Goal: Task Accomplishment & Management: Manage account settings

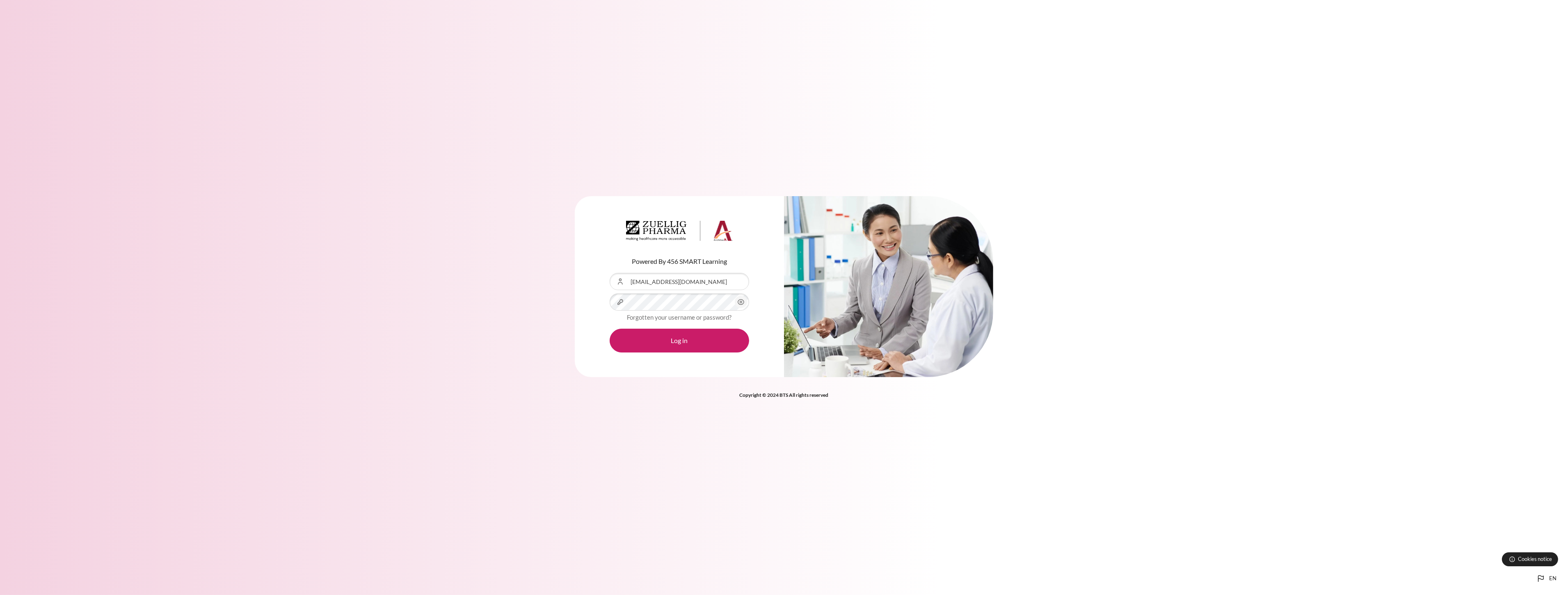
click at [736, 305] on icon "Content" at bounding box center [741, 302] width 10 height 10
click at [610, 273] on div "Content" at bounding box center [610, 273] width 0 height 0
click at [740, 280] on input "songklod.r@bts.com" at bounding box center [679, 281] width 140 height 17
click at [610, 273] on div "Content" at bounding box center [610, 273] width 0 height 0
type input "[EMAIL_ADDRESS][DOMAIN_NAME]"
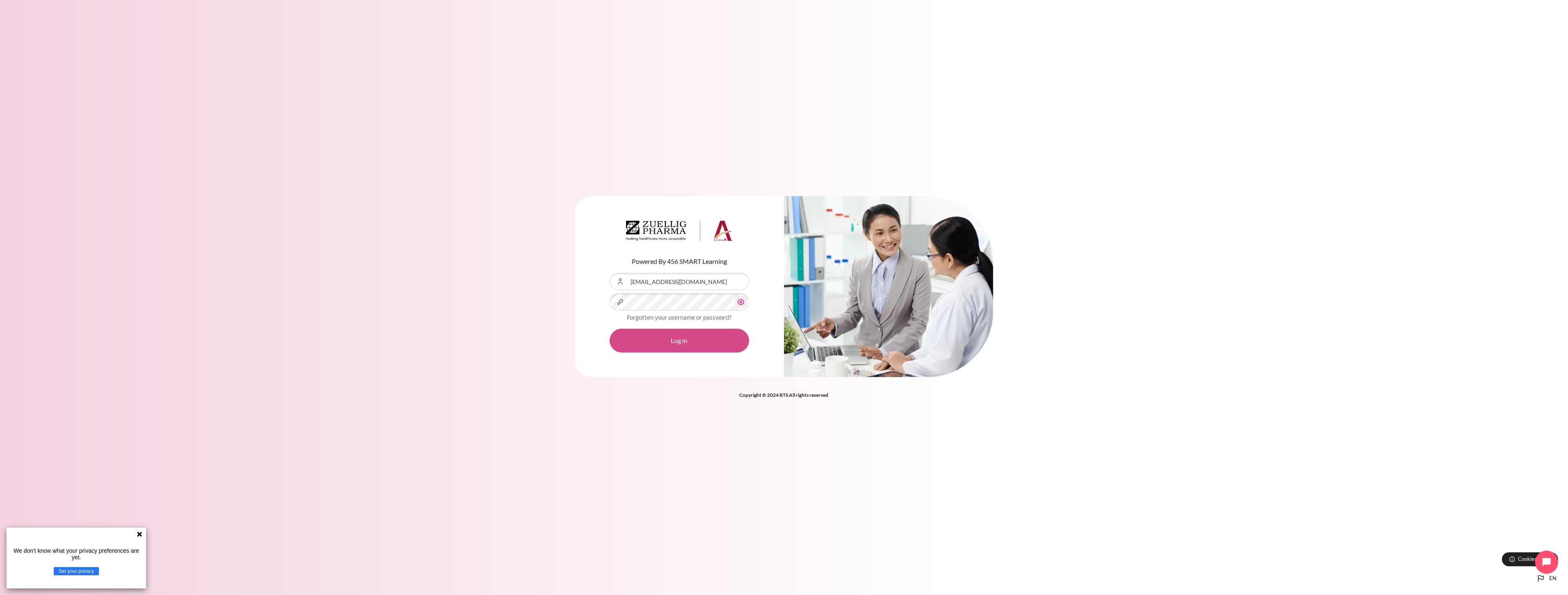
click at [680, 349] on button "Log in" at bounding box center [679, 340] width 140 height 23
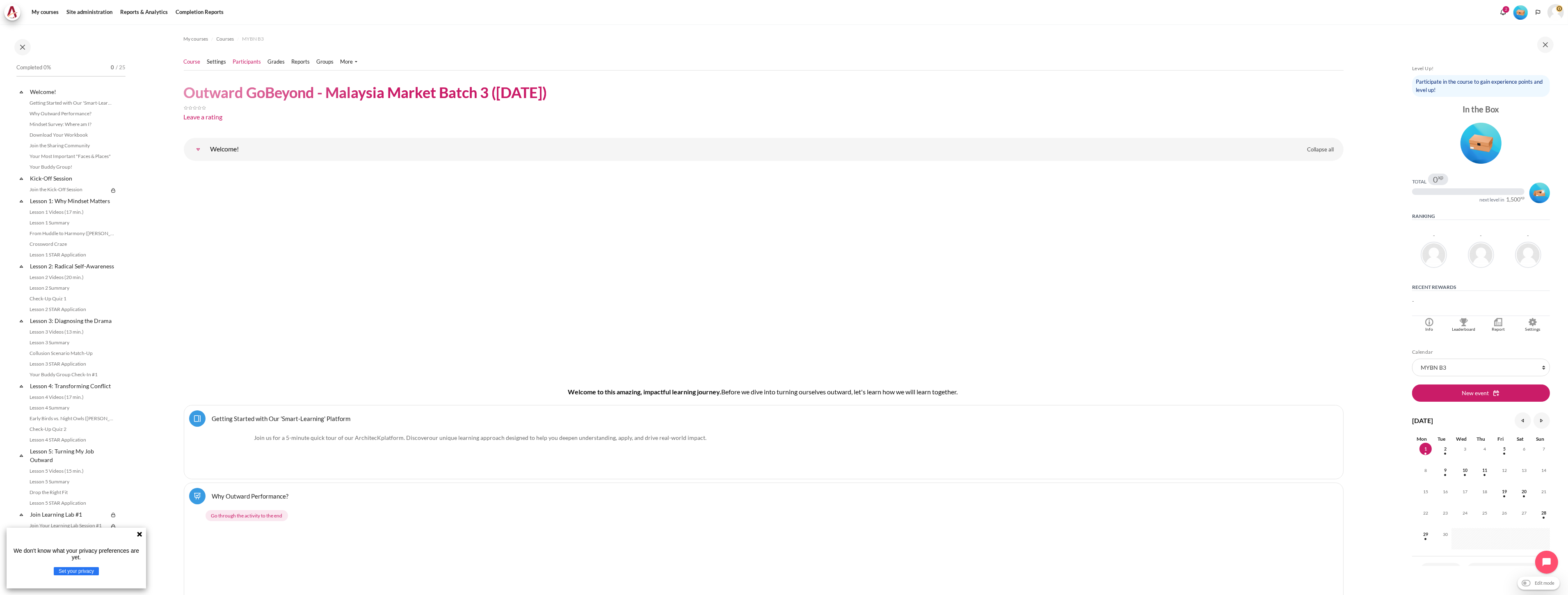
click at [247, 61] on link "Participants" at bounding box center [246, 61] width 28 height 8
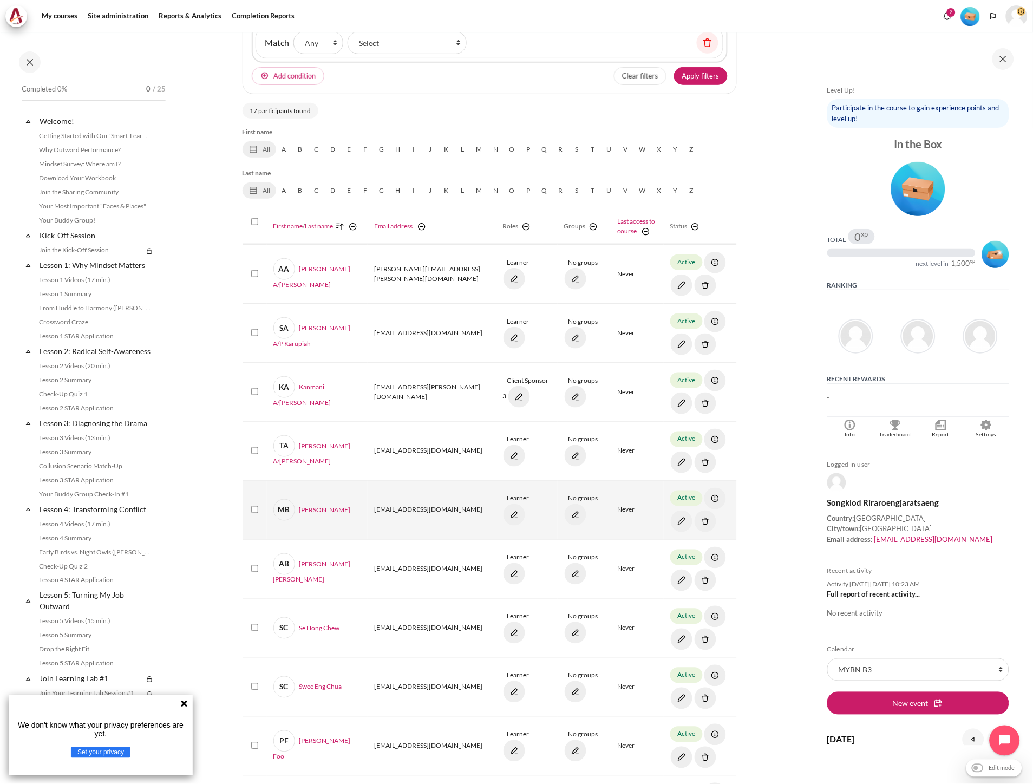
scroll to position [180, 0]
click at [252, 509] on input "Select 'Mohamad Syahmi Iskandar Bin Norli'" at bounding box center [254, 508] width 7 height 7
checkbox input "true"
click at [702, 521] on img "Content" at bounding box center [705, 521] width 22 height 22
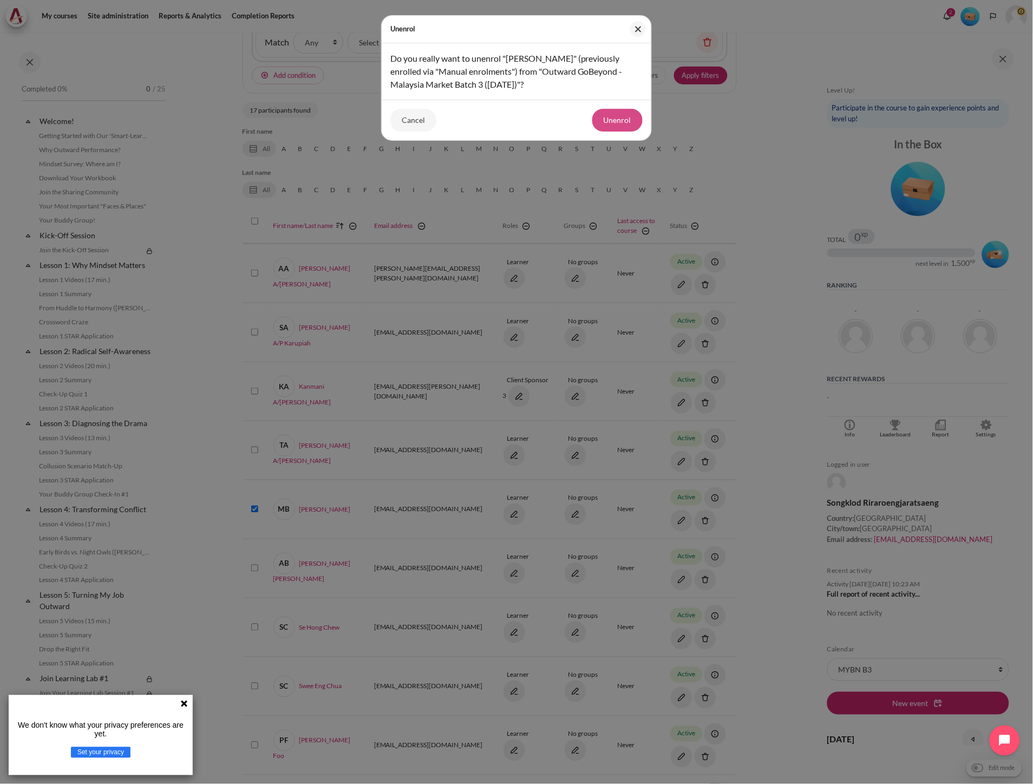
click at [629, 123] on button "Unenrol" at bounding box center [617, 120] width 50 height 23
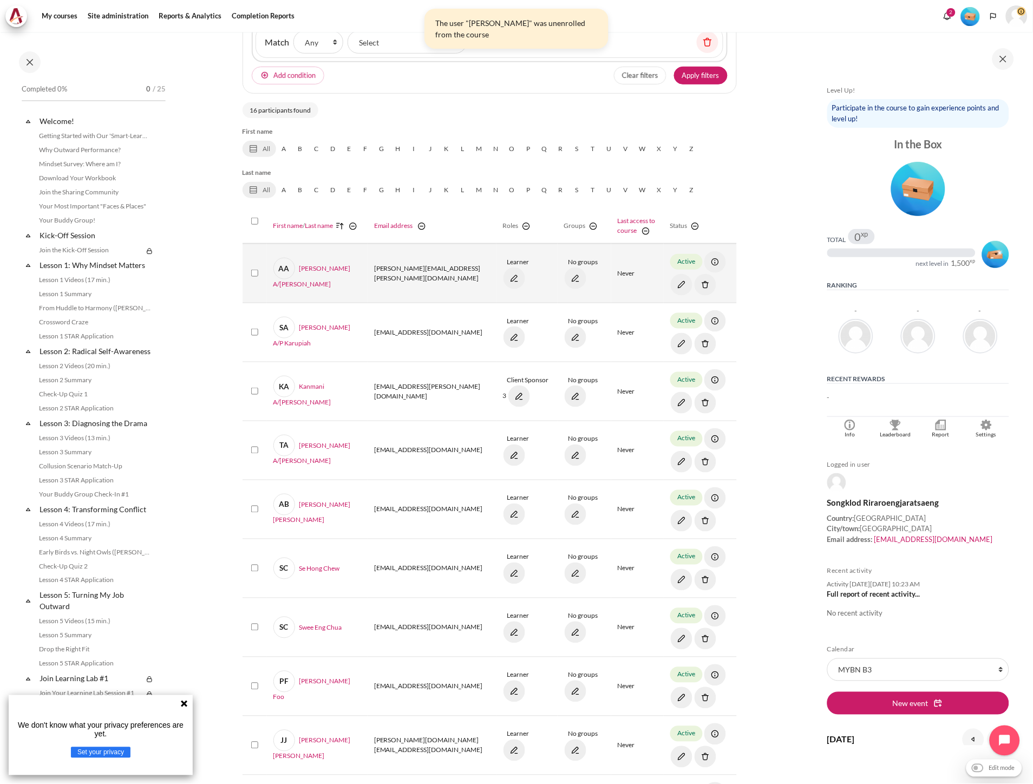
scroll to position [0, 0]
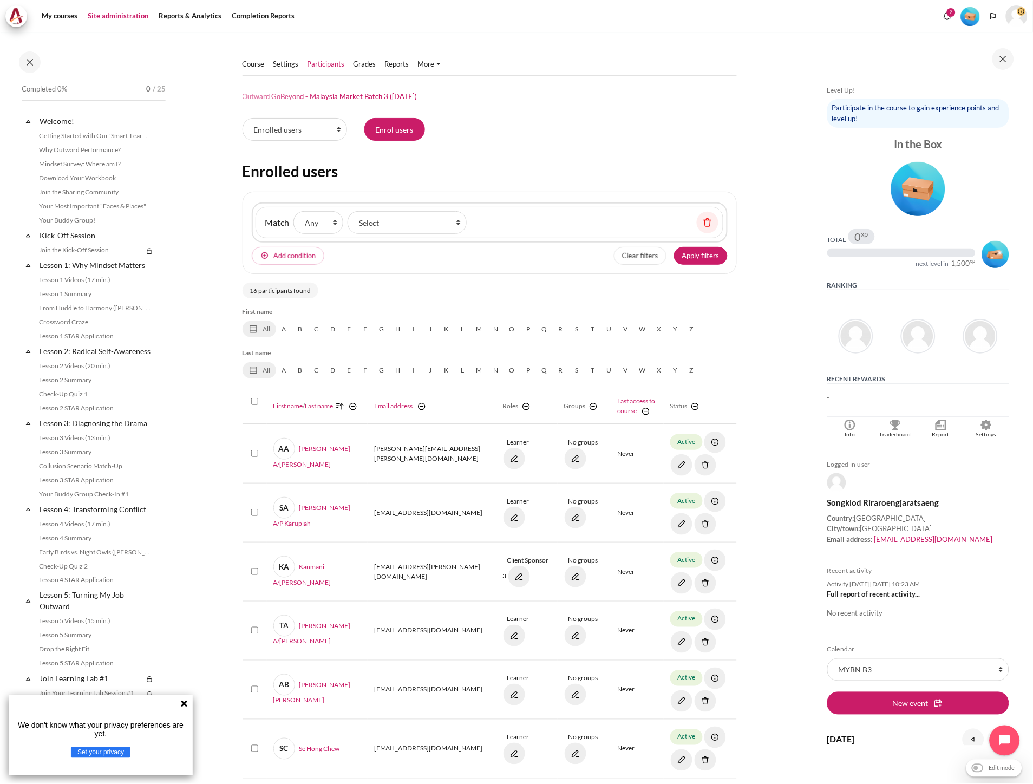
click at [129, 17] on link "Site administration" at bounding box center [118, 16] width 68 height 22
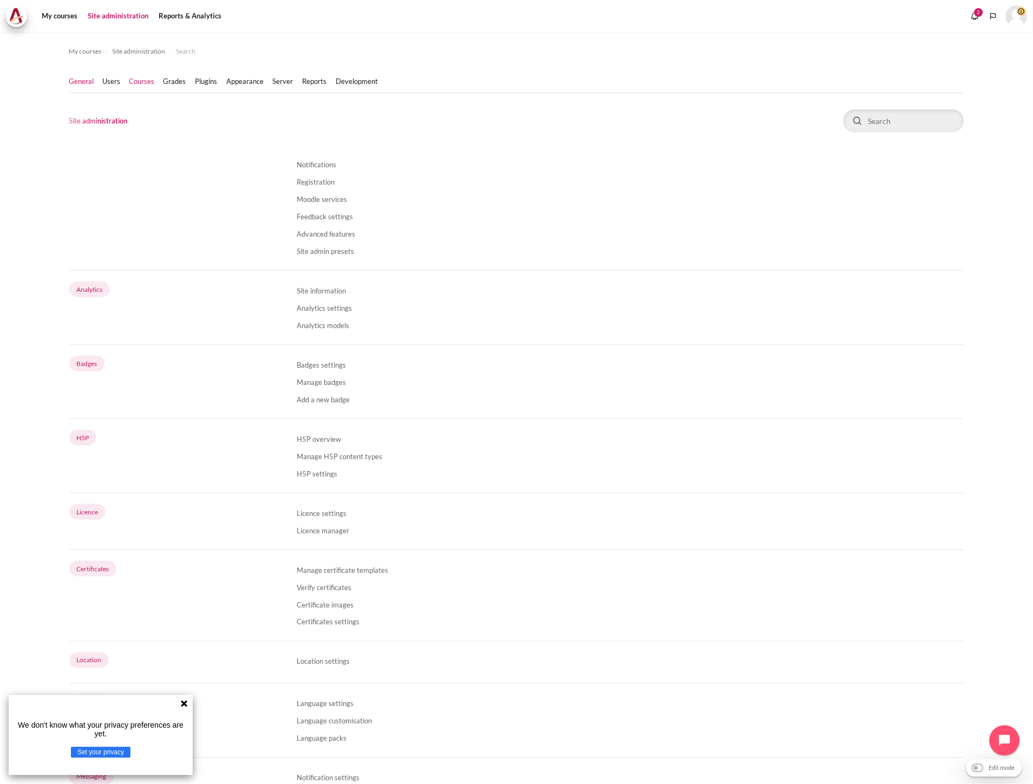
click at [141, 83] on link "Courses" at bounding box center [141, 81] width 25 height 11
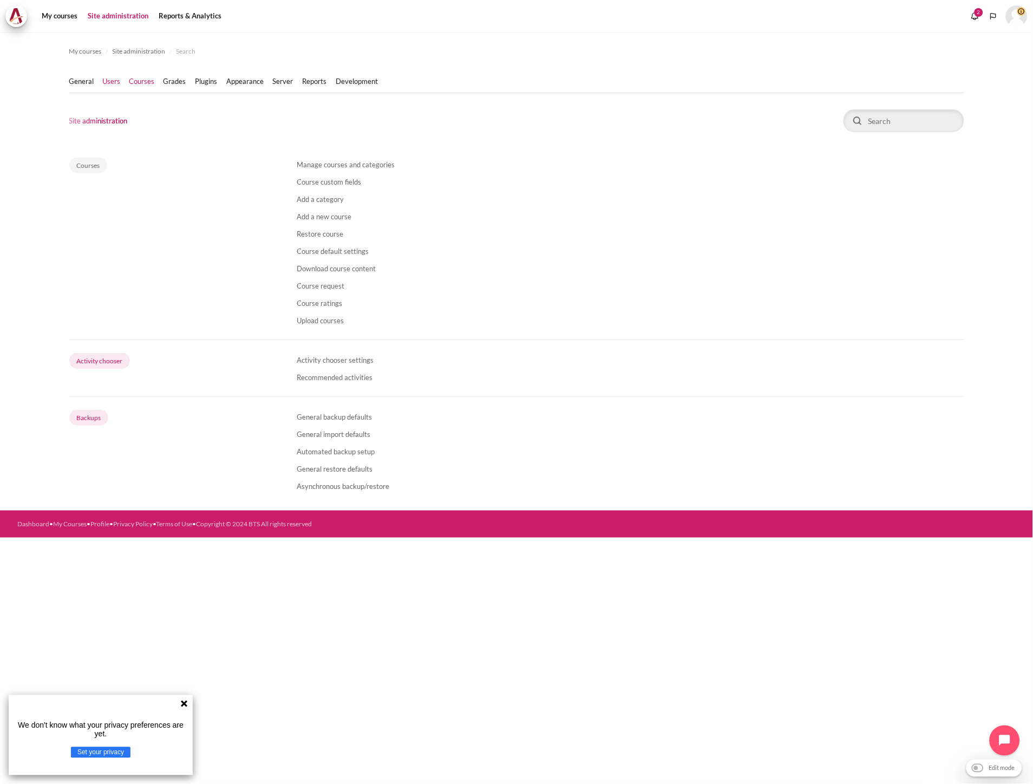
click at [117, 83] on link "Users" at bounding box center [112, 81] width 18 height 11
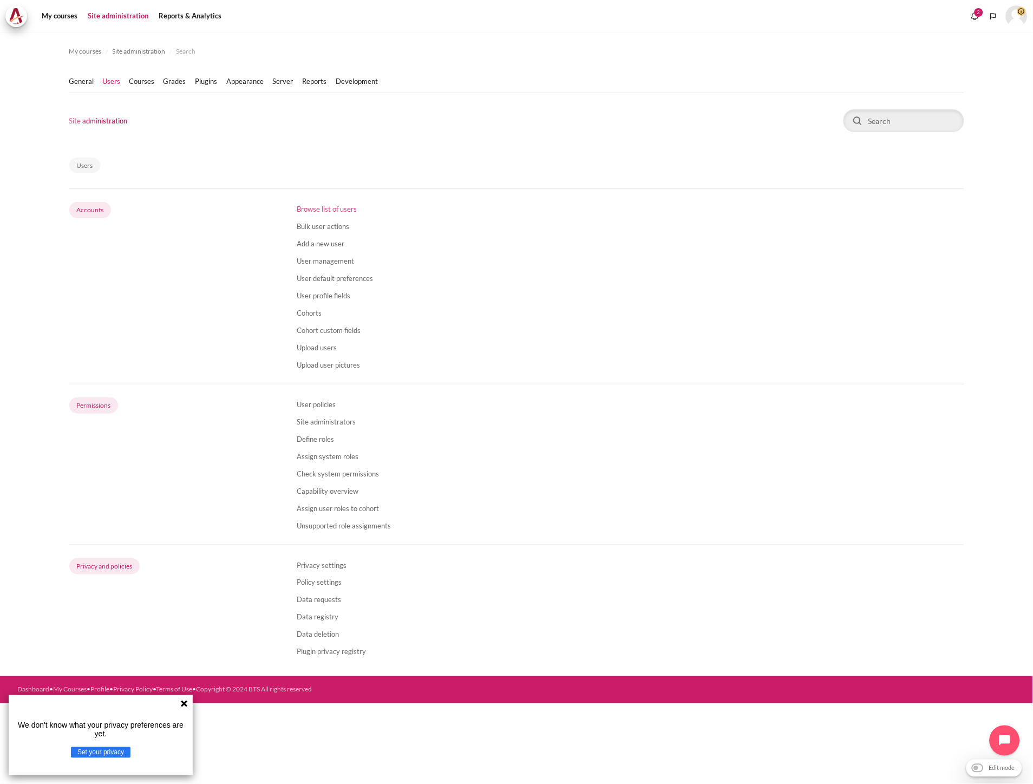
click at [330, 212] on link "Browse list of users" at bounding box center [327, 209] width 60 height 9
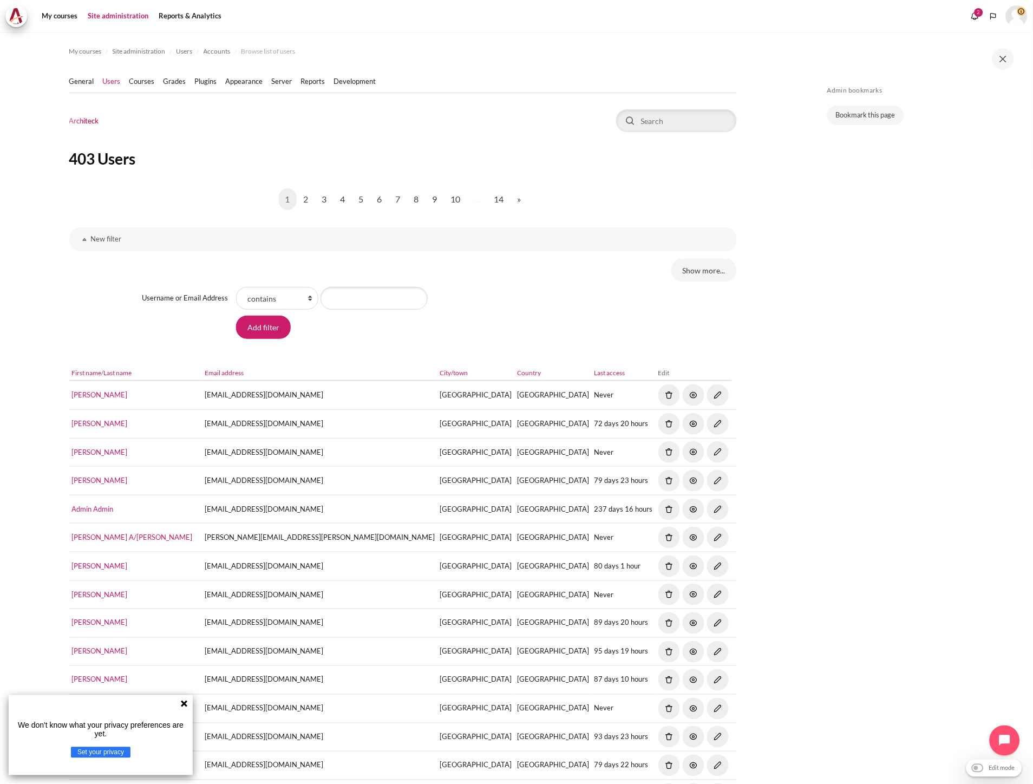
click at [181, 705] on icon at bounding box center [184, 703] width 6 height 6
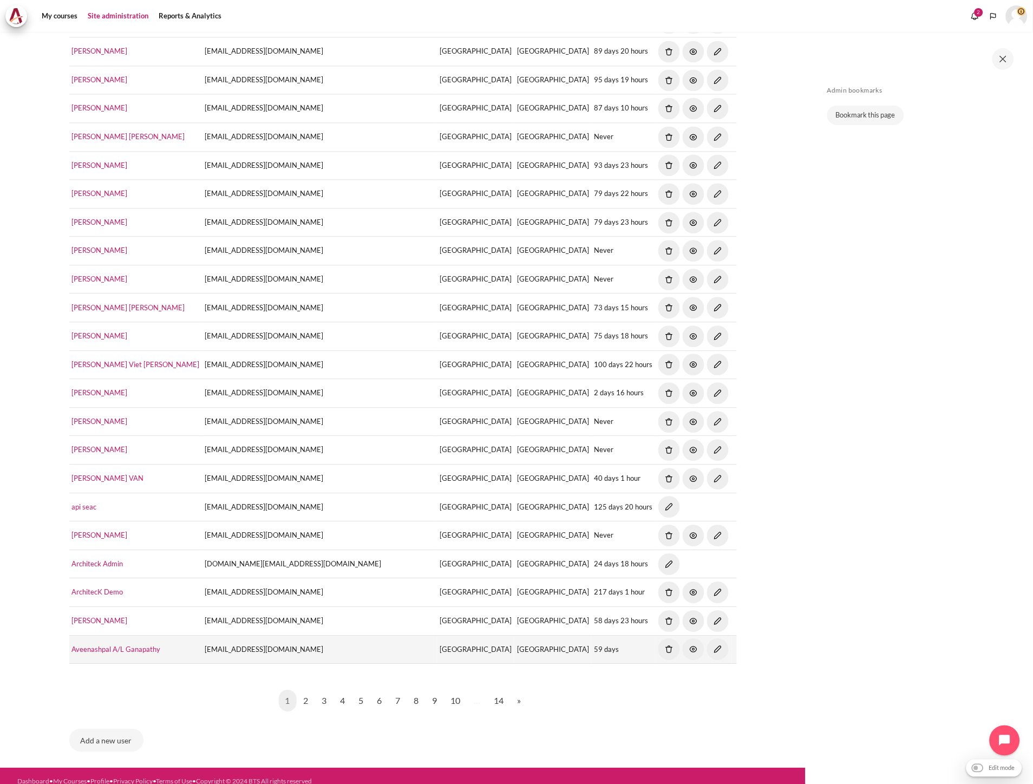
scroll to position [583, 0]
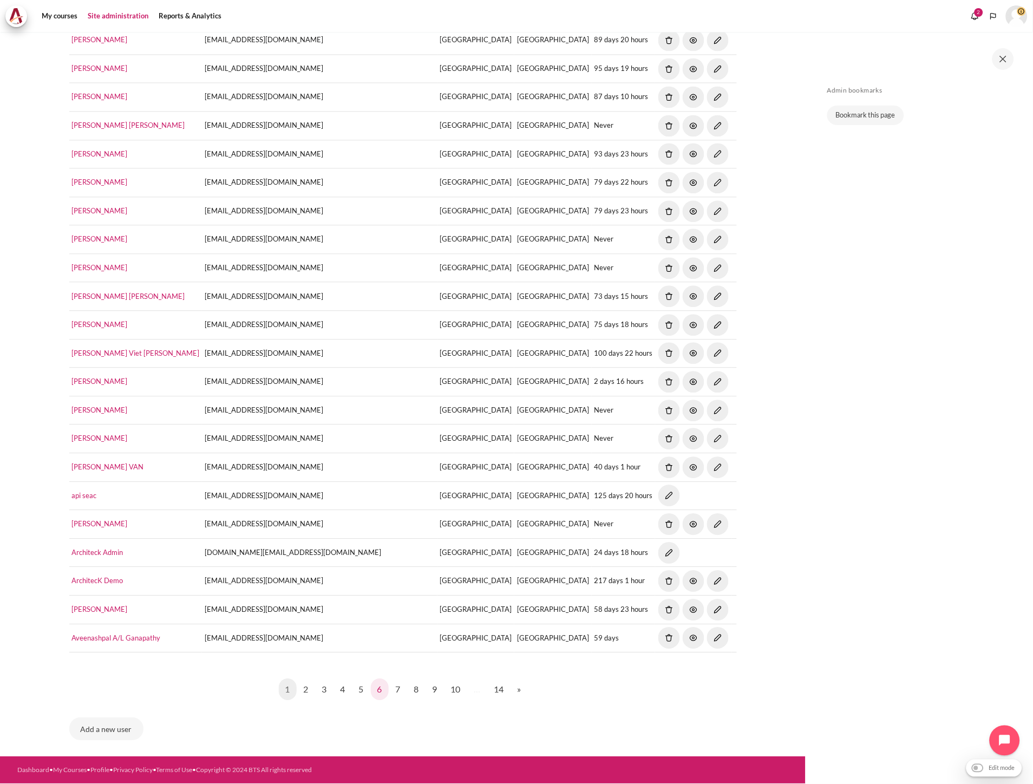
click at [374, 689] on link "6" at bounding box center [380, 690] width 18 height 22
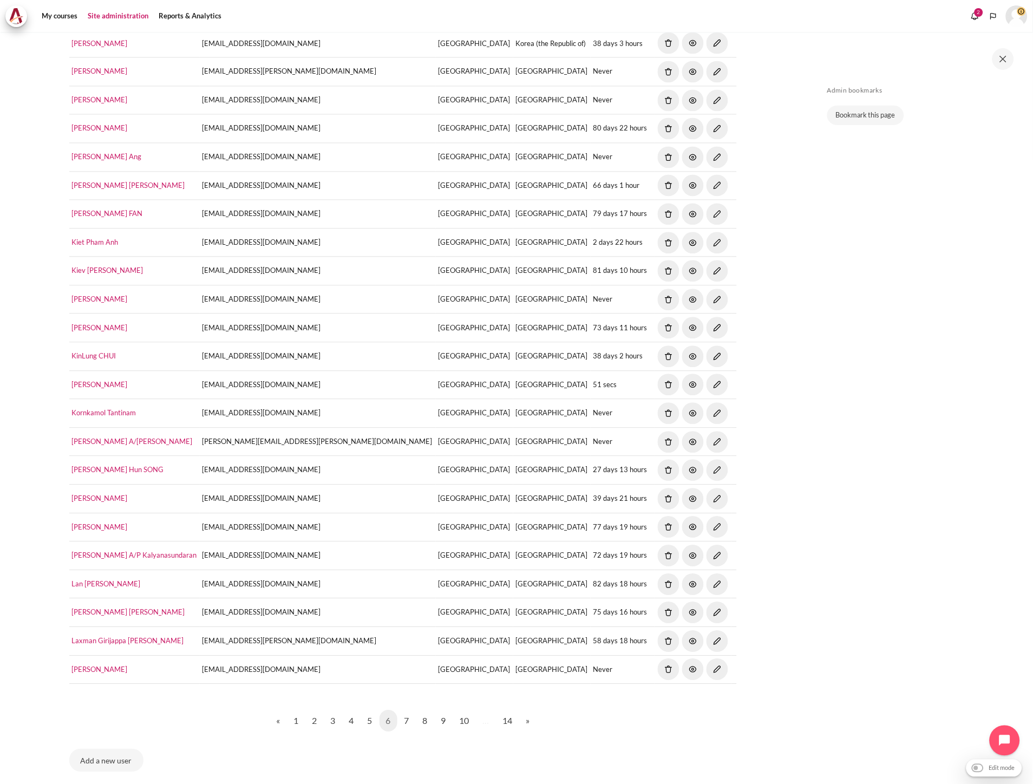
scroll to position [591, 0]
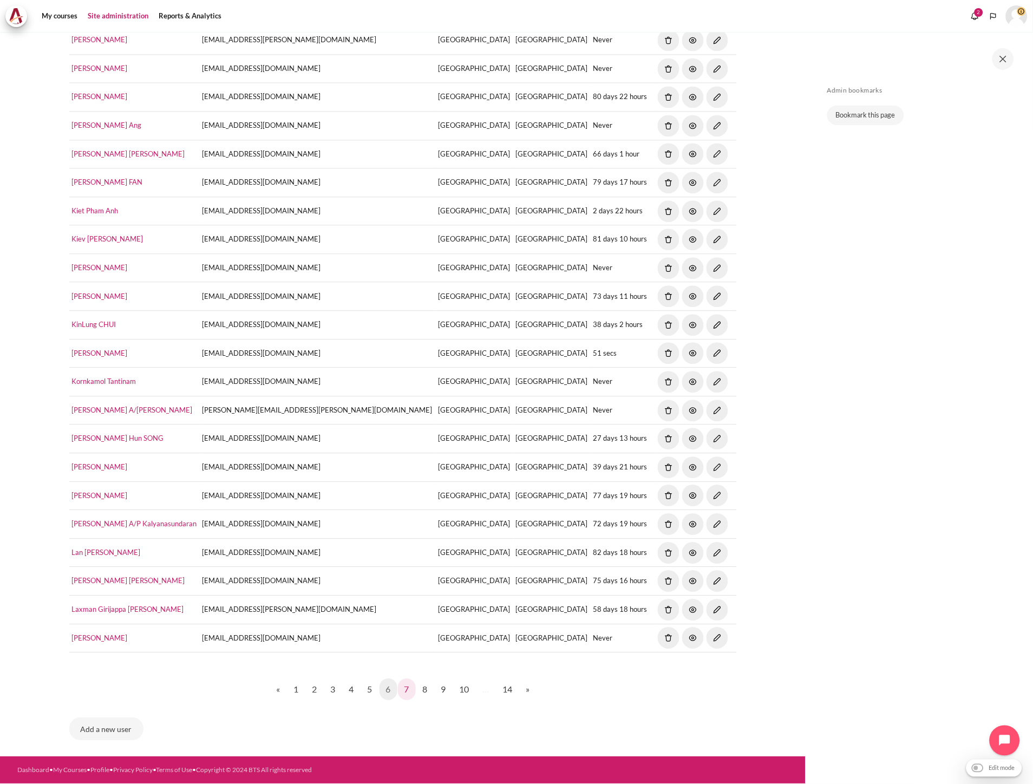
click at [406, 693] on link "7" at bounding box center [407, 690] width 18 height 22
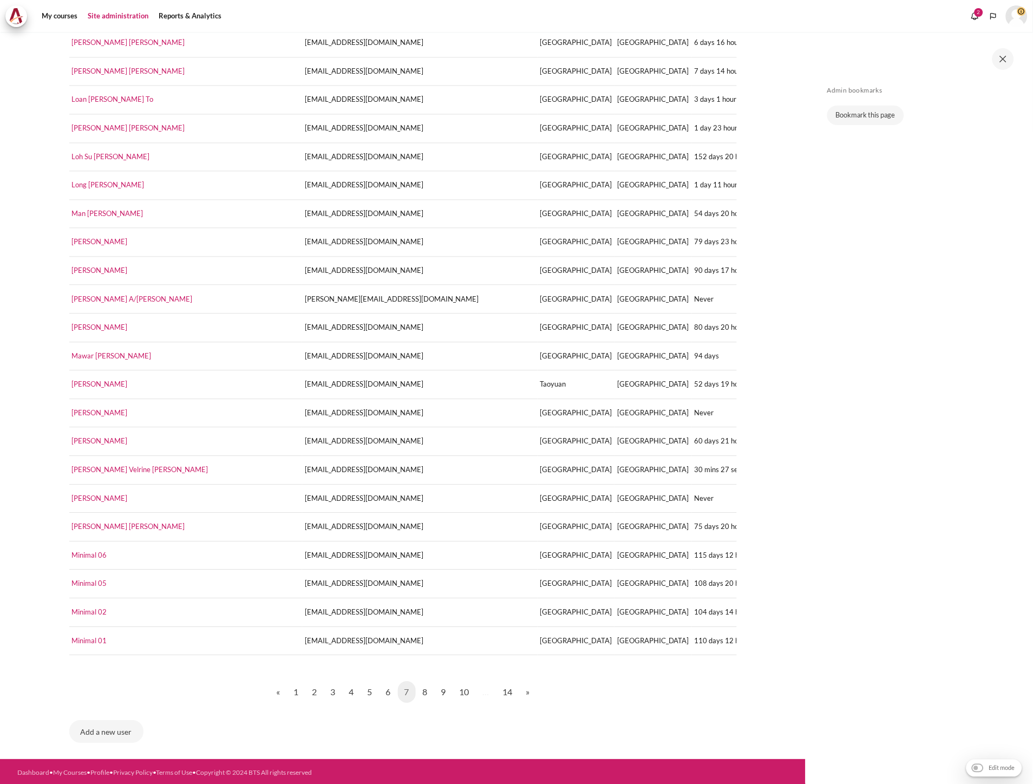
scroll to position [591, 0]
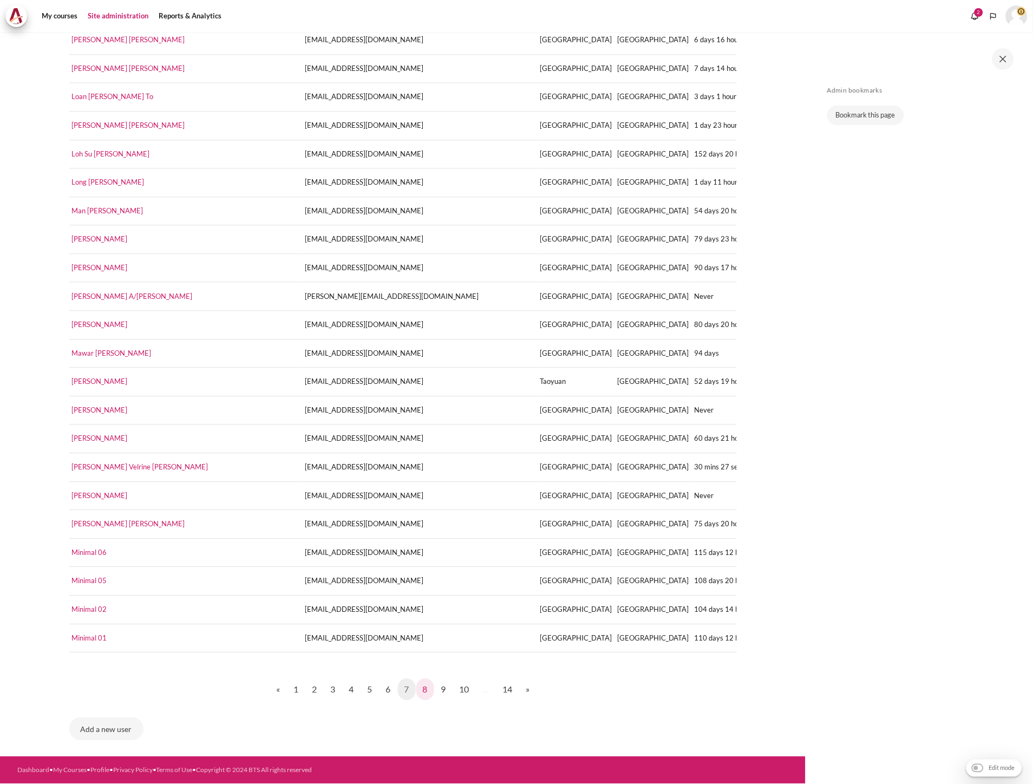
click at [420, 694] on link "8" at bounding box center [425, 690] width 18 height 22
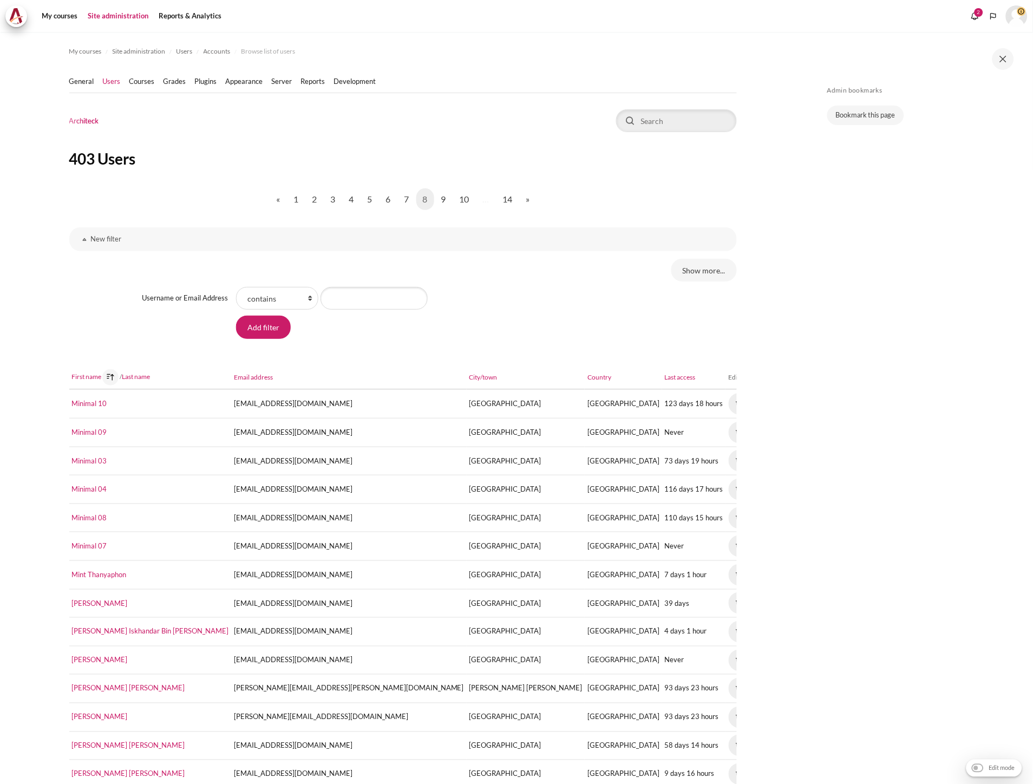
scroll to position [300, 0]
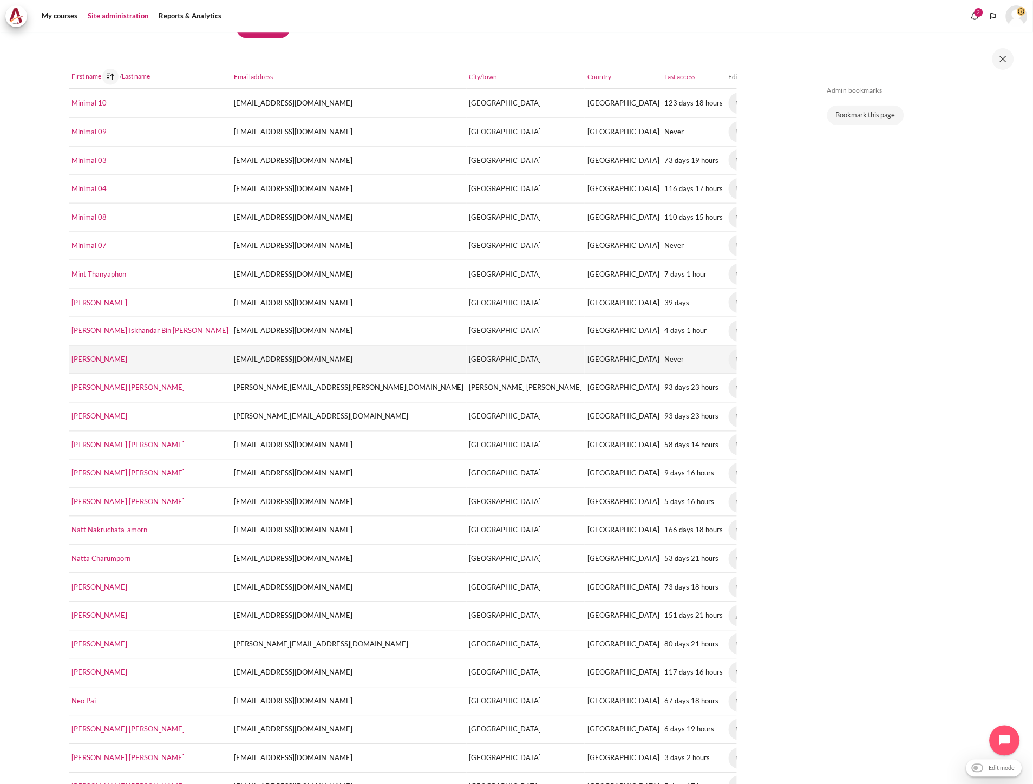
click at [753, 360] on img "Content" at bounding box center [764, 360] width 22 height 22
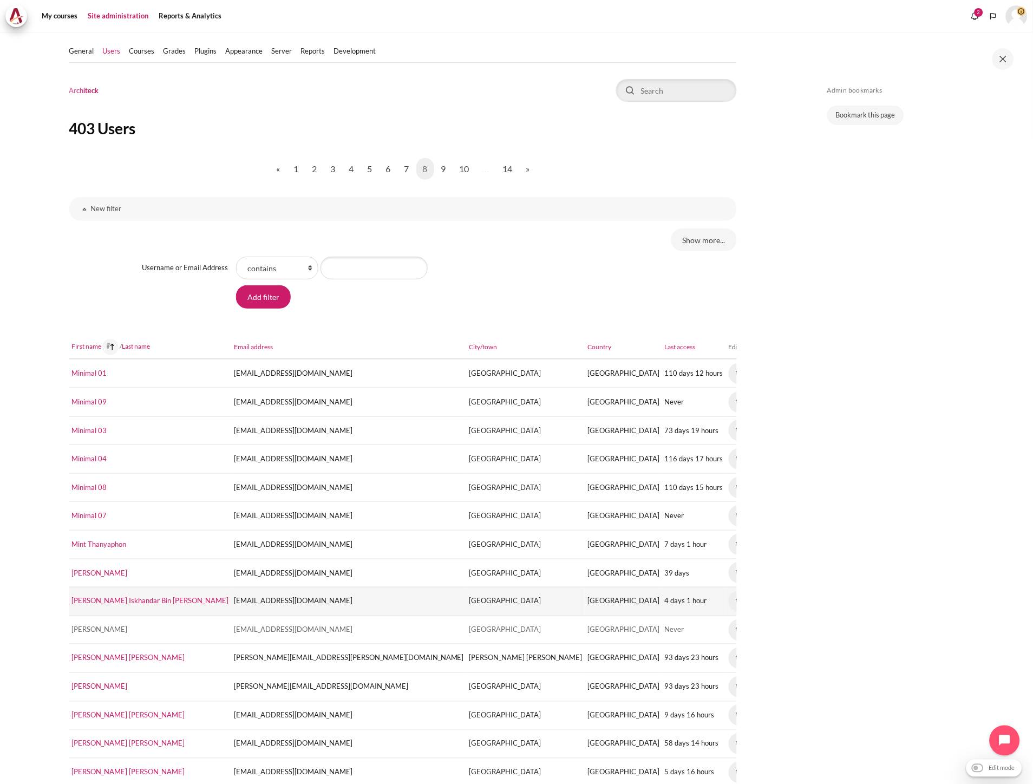
scroll to position [60, 0]
